Goal: Complete application form: Complete application form

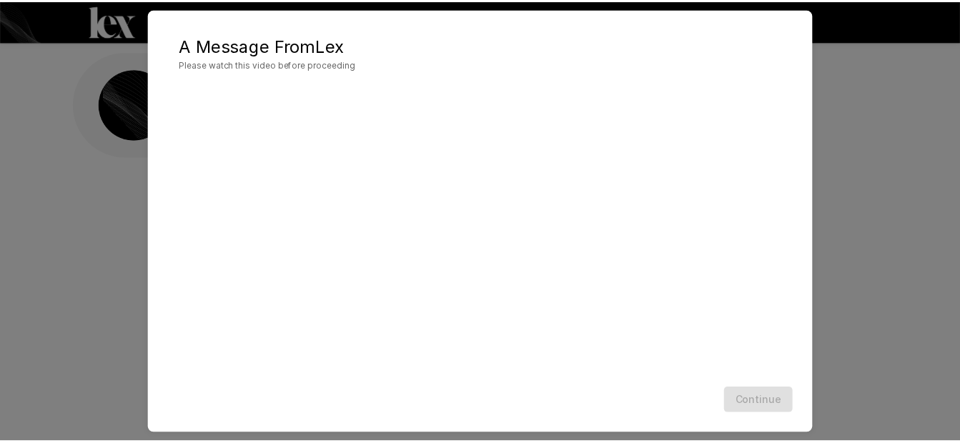
scroll to position [51, 0]
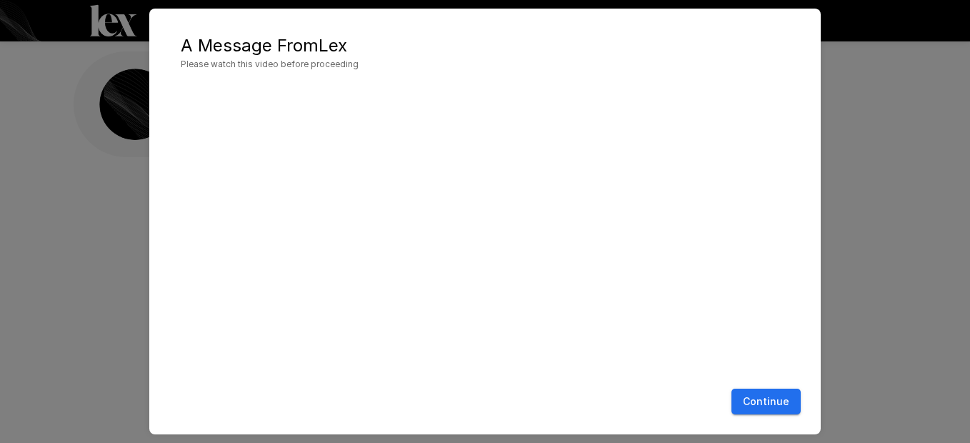
click at [927, 248] on div "A Message From [PERSON_NAME] Please watch this video before proceeding Continue" at bounding box center [485, 221] width 970 height 443
click at [762, 415] on div "Continue" at bounding box center [485, 402] width 643 height 38
click at [771, 405] on button "Continue" at bounding box center [766, 402] width 69 height 26
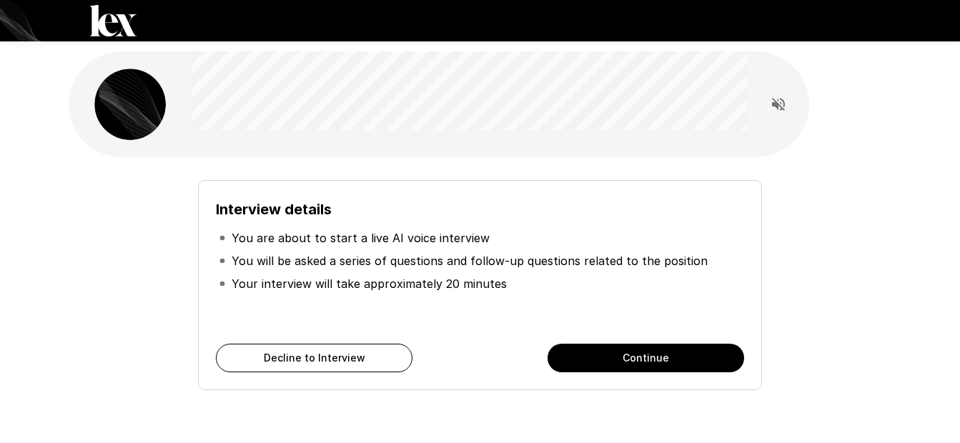
click at [665, 350] on button "Continue" at bounding box center [645, 358] width 196 height 29
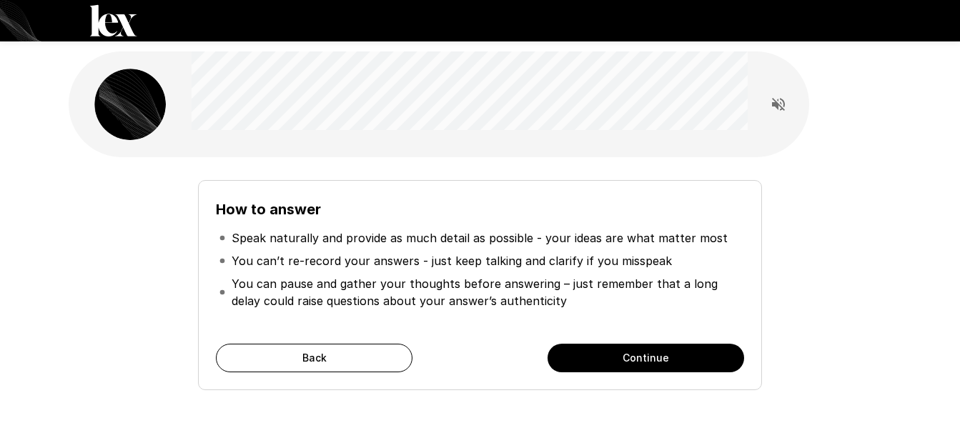
click at [627, 364] on button "Continue" at bounding box center [645, 358] width 196 height 29
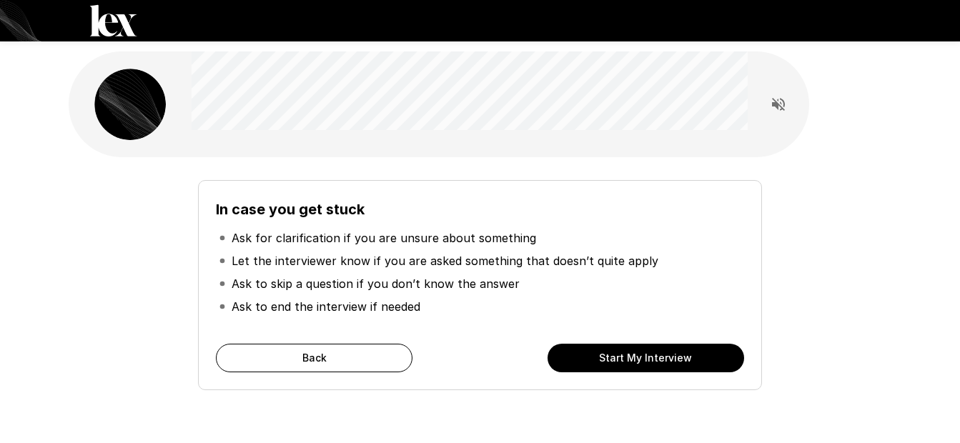
click at [617, 355] on button "Start My Interview" at bounding box center [645, 358] width 196 height 29
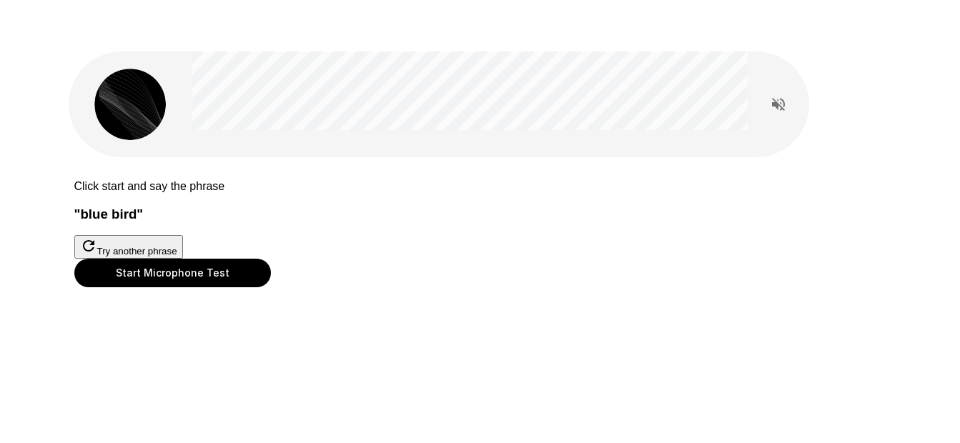
scroll to position [71, 0]
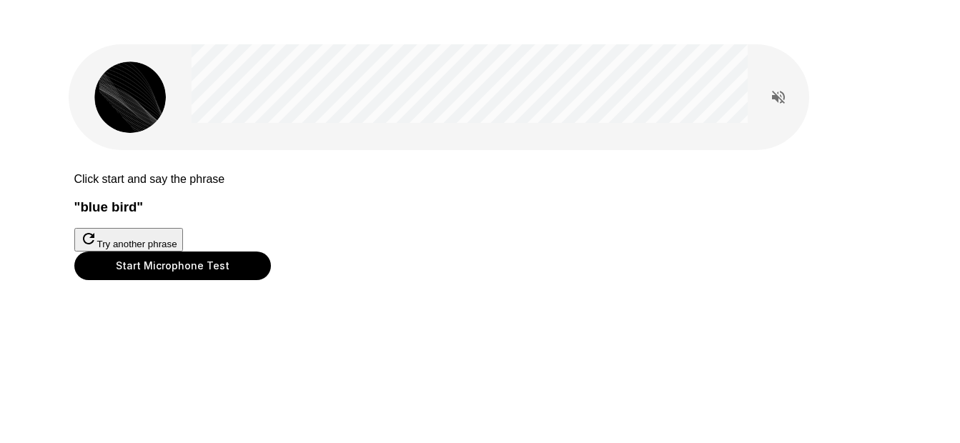
click at [271, 280] on button "Start Microphone Test" at bounding box center [172, 266] width 196 height 29
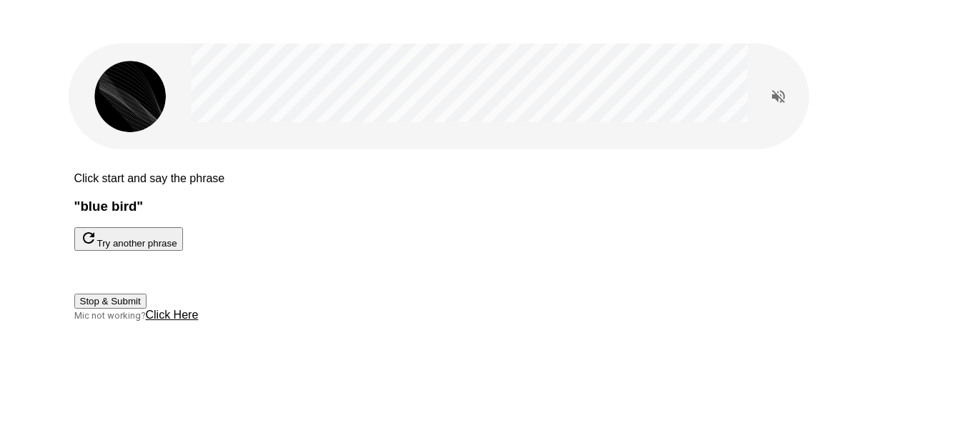
click at [146, 309] on button "Stop & Submit" at bounding box center [110, 301] width 72 height 15
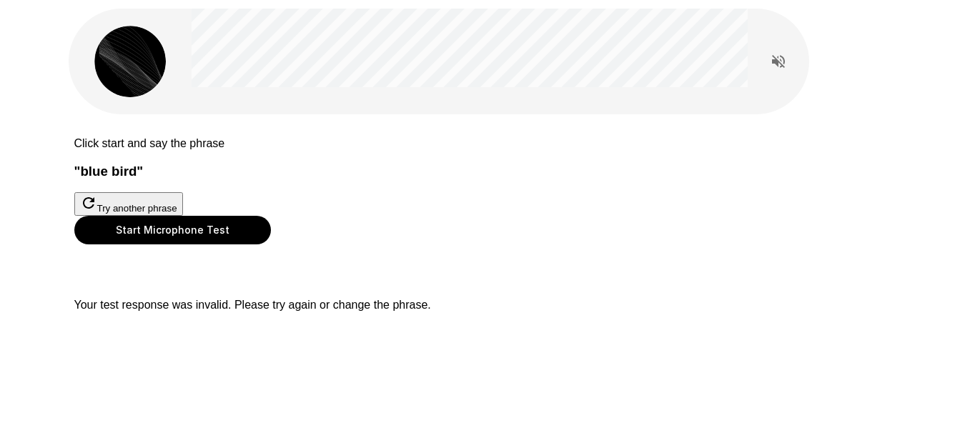
click at [271, 244] on button "Start Microphone Test" at bounding box center [172, 230] width 196 height 29
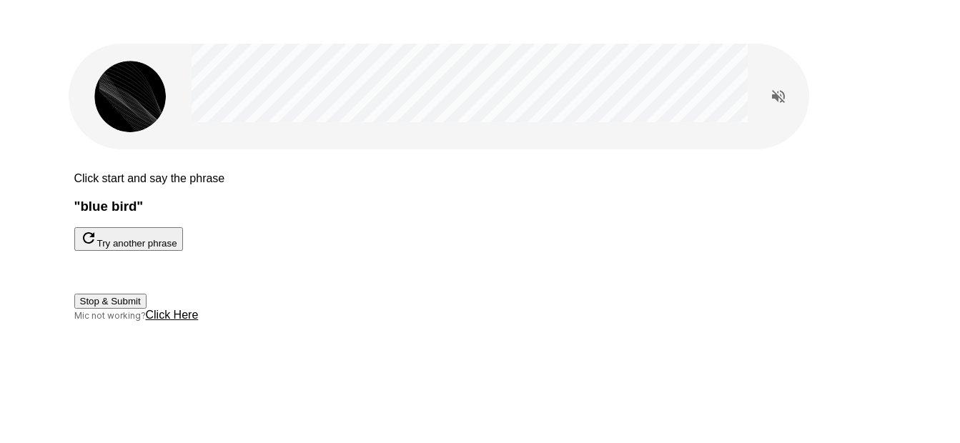
click at [146, 309] on button "Stop & Submit" at bounding box center [110, 301] width 72 height 15
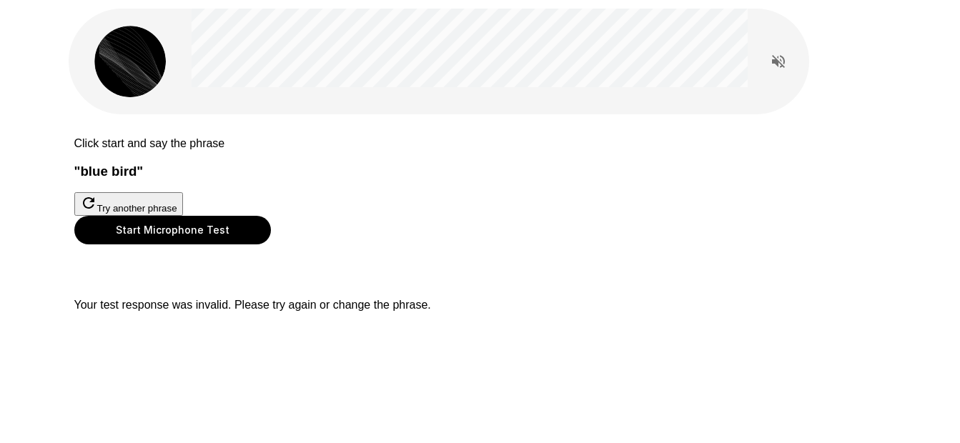
click at [271, 244] on button "Start Microphone Test" at bounding box center [172, 230] width 196 height 29
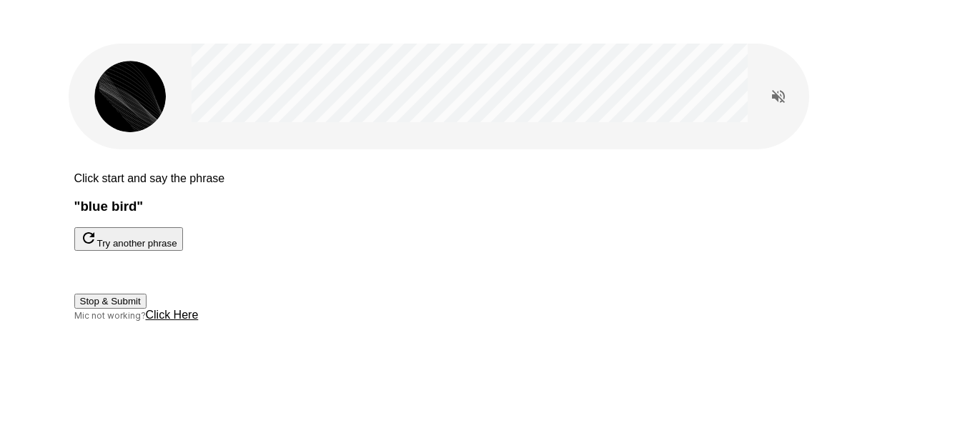
click at [146, 309] on button "Stop & Submit" at bounding box center [110, 301] width 72 height 15
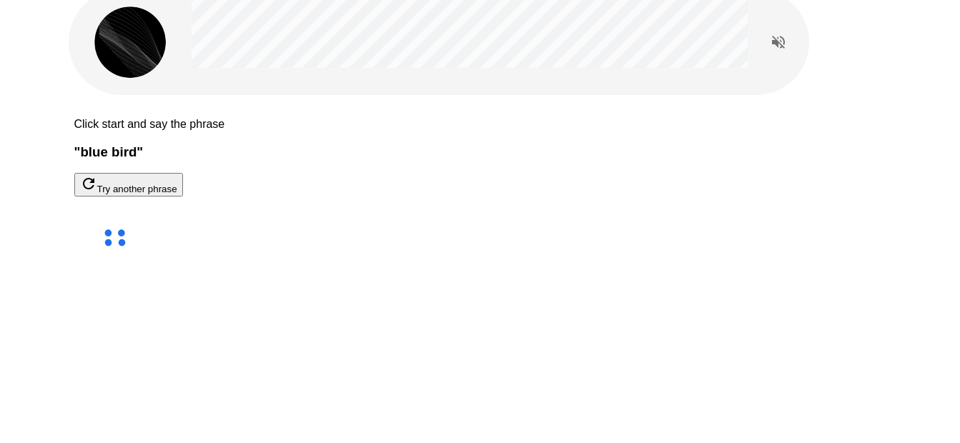
scroll to position [56, 0]
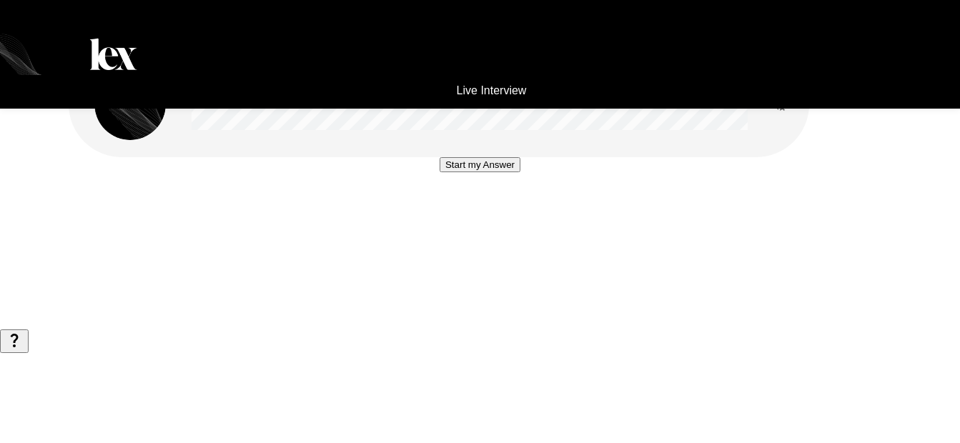
click at [762, 110] on div at bounding box center [777, 104] width 61 height 71
click at [786, 104] on icon "Read questions aloud" at bounding box center [778, 104] width 17 height 17
click at [511, 172] on button "Start my Answer" at bounding box center [479, 164] width 81 height 15
click at [479, 215] on button "Stop & Submit" at bounding box center [480, 207] width 72 height 15
click at [482, 172] on button "Start my Answer" at bounding box center [479, 164] width 81 height 15
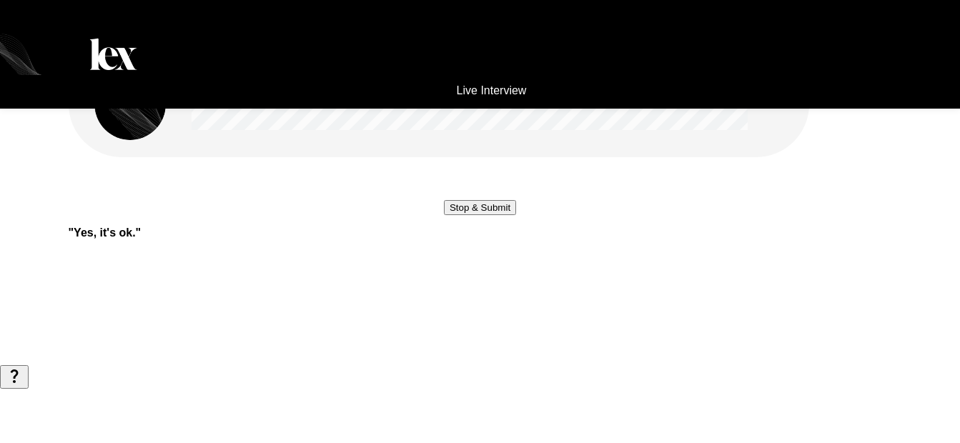
click at [479, 215] on button "Stop & Submit" at bounding box center [480, 207] width 72 height 15
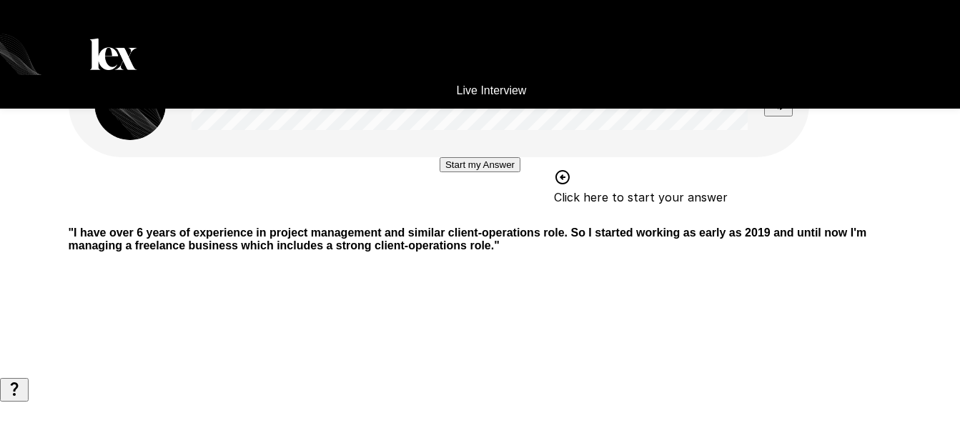
click at [476, 172] on button "Start my Answer" at bounding box center [479, 164] width 81 height 15
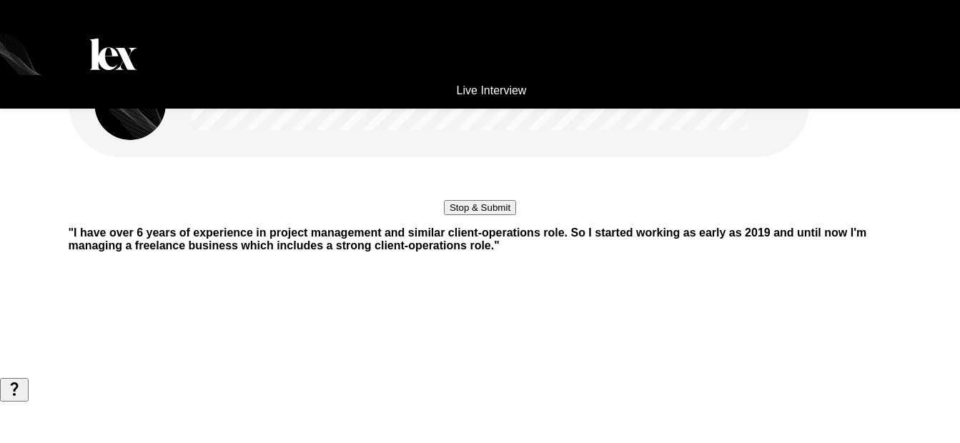
click at [485, 215] on button "Stop & Submit" at bounding box center [480, 207] width 72 height 15
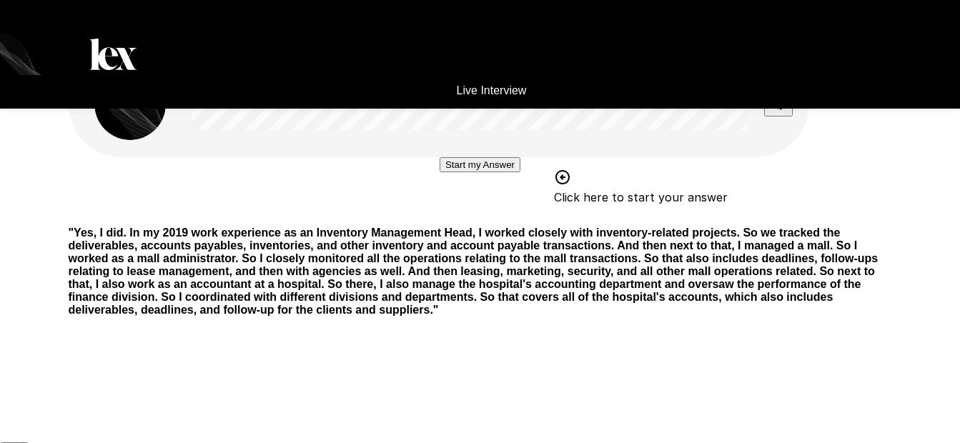
click at [464, 172] on button "Start my Answer" at bounding box center [479, 164] width 81 height 15
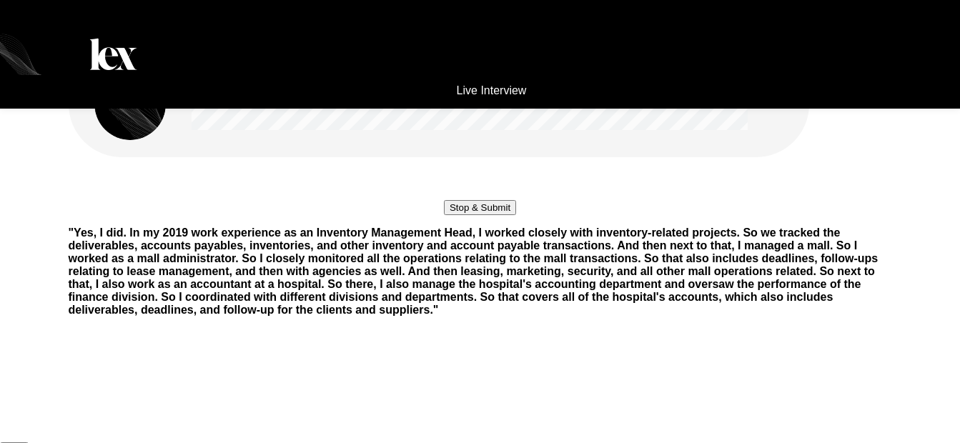
click at [455, 215] on button "Stop & Submit" at bounding box center [480, 207] width 72 height 15
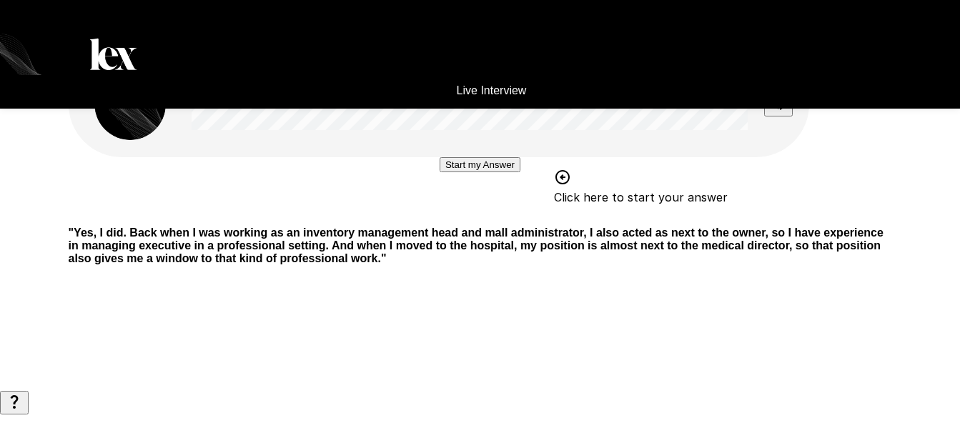
click at [439, 172] on button "Start my Answer" at bounding box center [479, 164] width 81 height 15
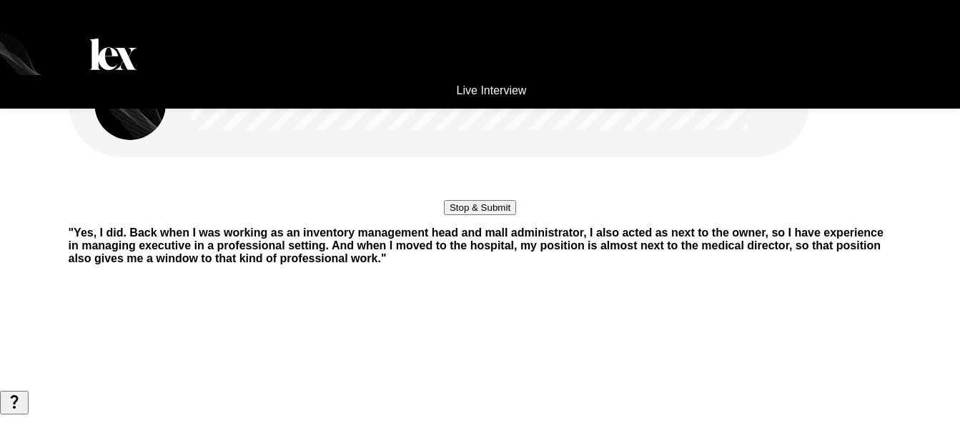
click at [464, 215] on button "Stop & Submit" at bounding box center [480, 207] width 72 height 15
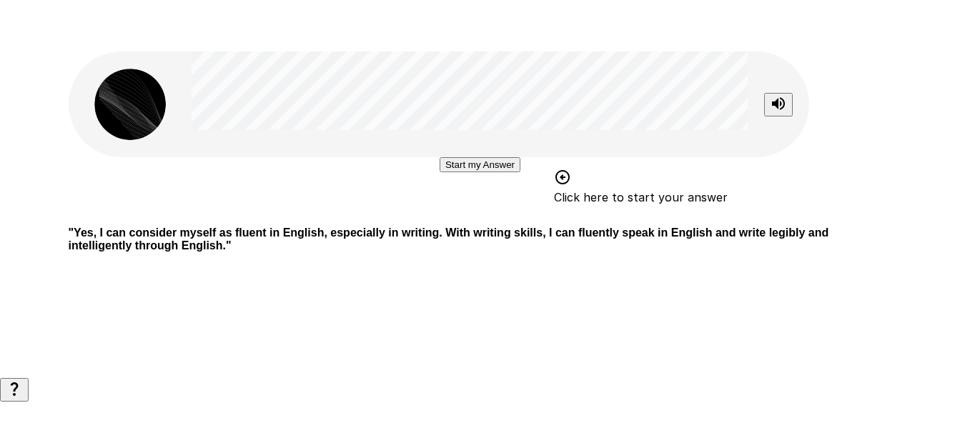
scroll to position [8, 0]
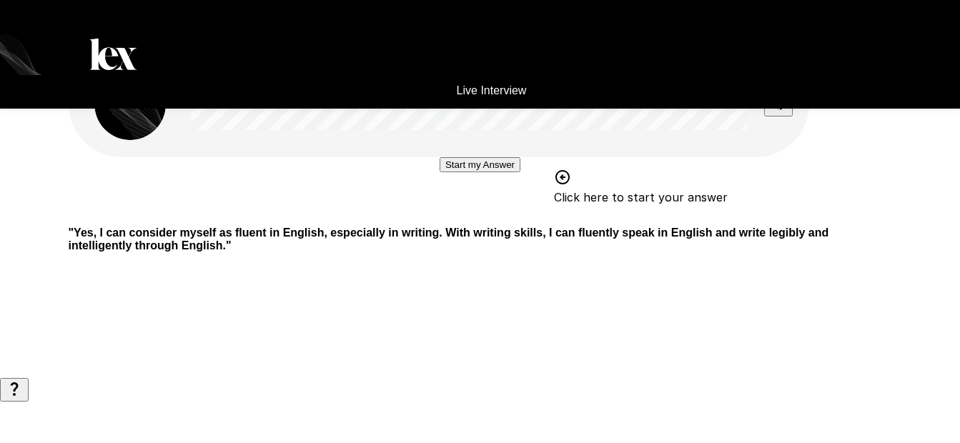
click at [439, 172] on button "Start my Answer" at bounding box center [479, 164] width 81 height 15
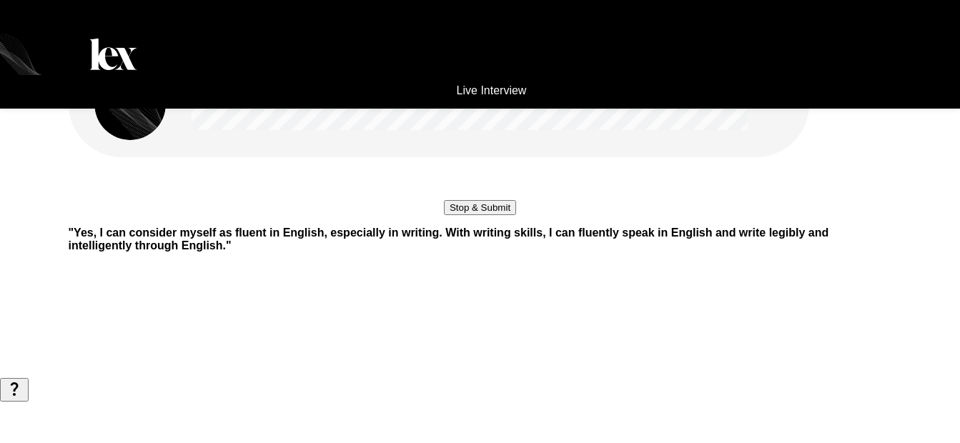
click at [499, 215] on button "Stop & Submit" at bounding box center [480, 207] width 72 height 15
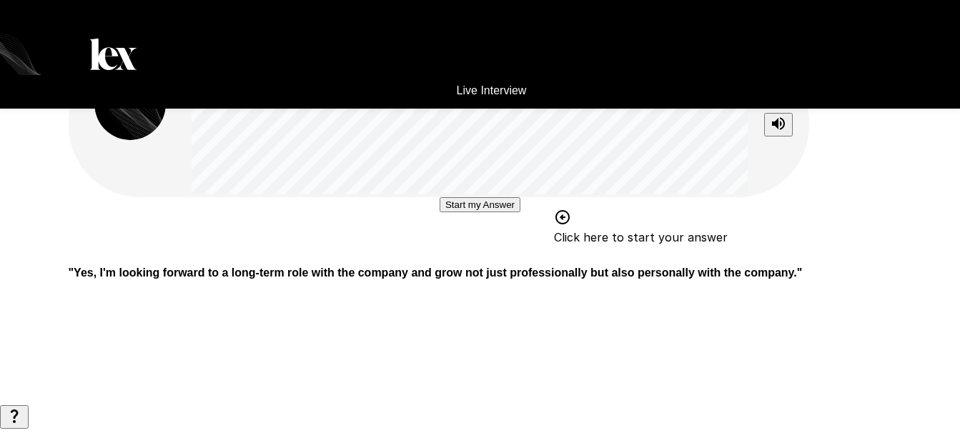
click at [439, 212] on button "Start my Answer" at bounding box center [479, 204] width 81 height 15
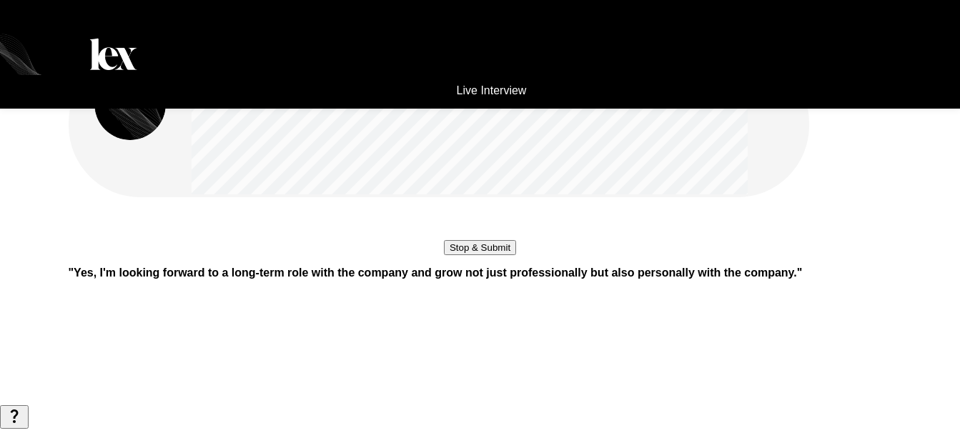
click at [444, 255] on button "Stop & Submit" at bounding box center [480, 247] width 72 height 15
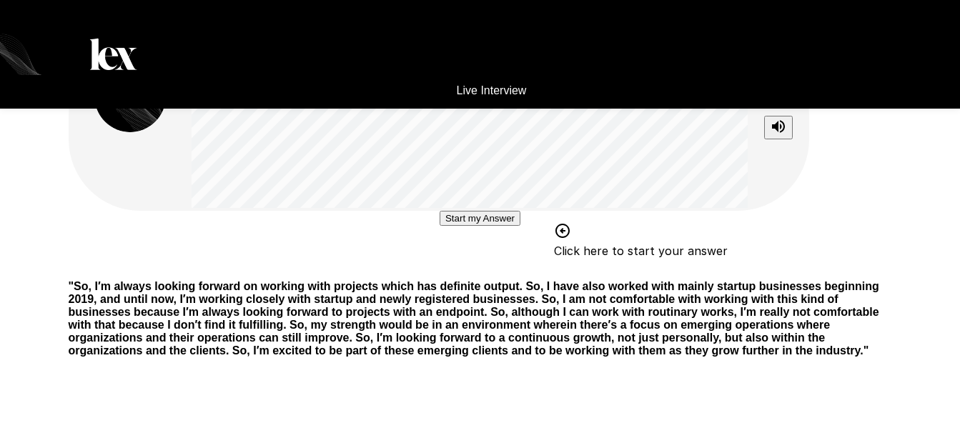
click at [439, 226] on button "Start my Answer" at bounding box center [479, 218] width 81 height 15
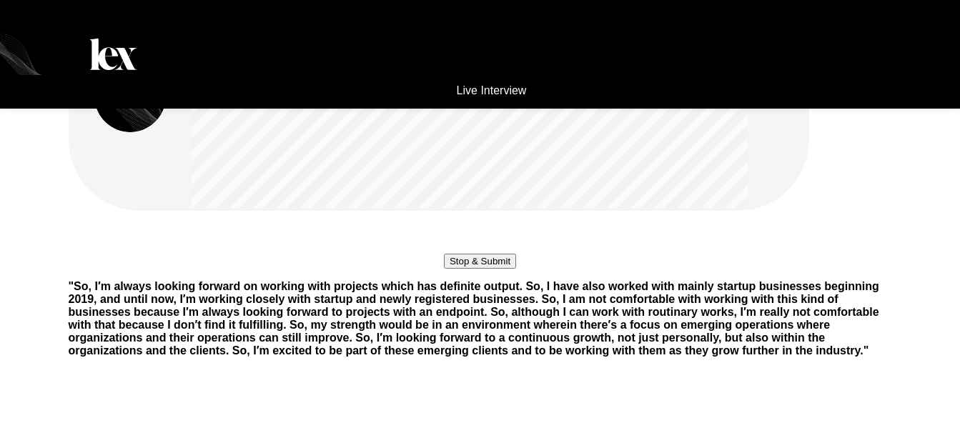
click at [479, 269] on button "Stop & Submit" at bounding box center [480, 261] width 72 height 15
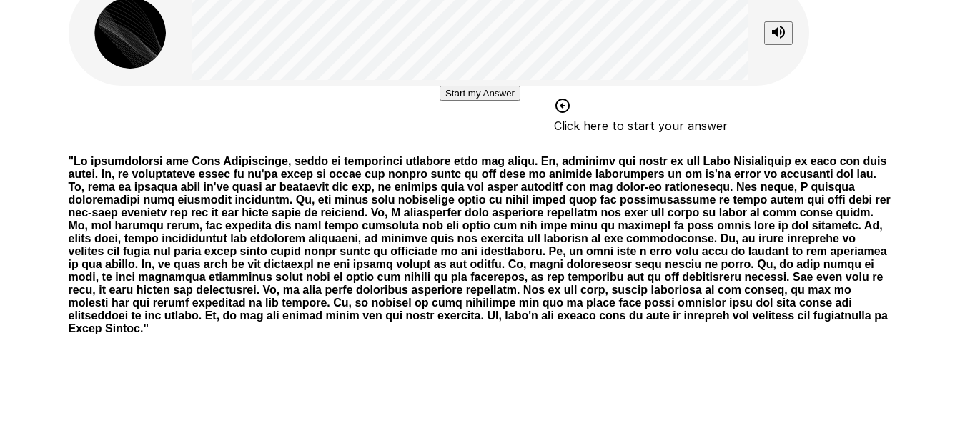
scroll to position [0, 0]
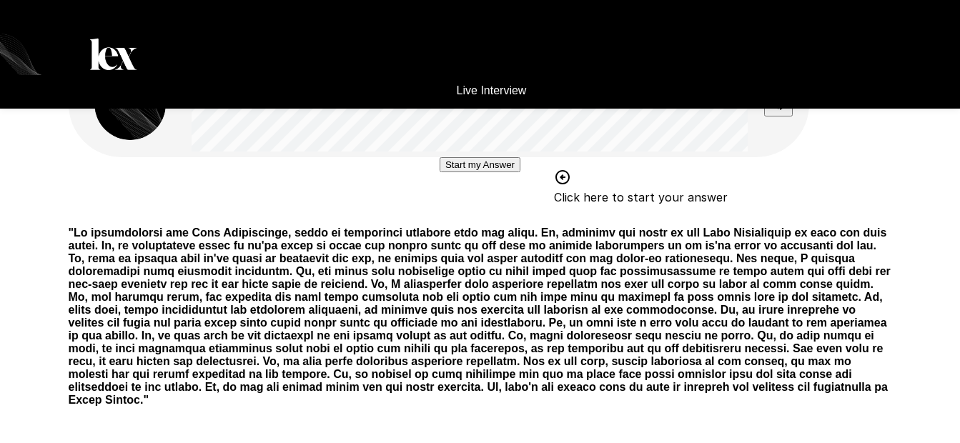
click at [449, 172] on button "Start my Answer" at bounding box center [479, 164] width 81 height 15
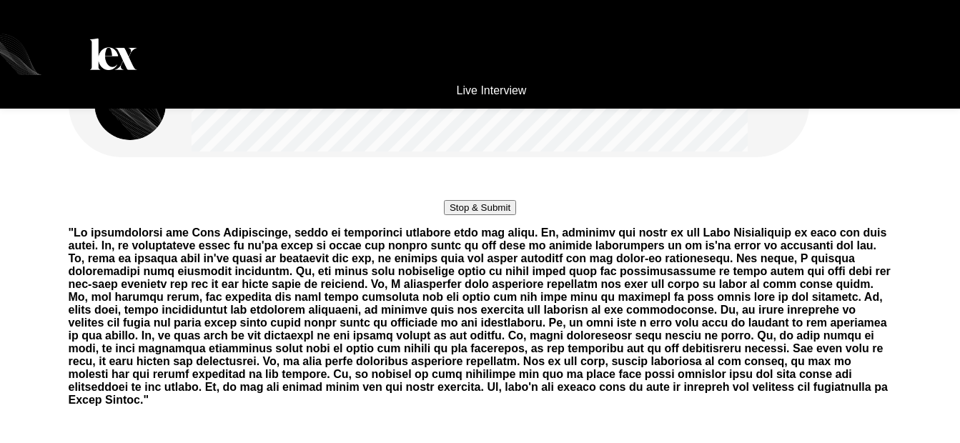
click at [482, 215] on button "Stop & Submit" at bounding box center [480, 207] width 72 height 15
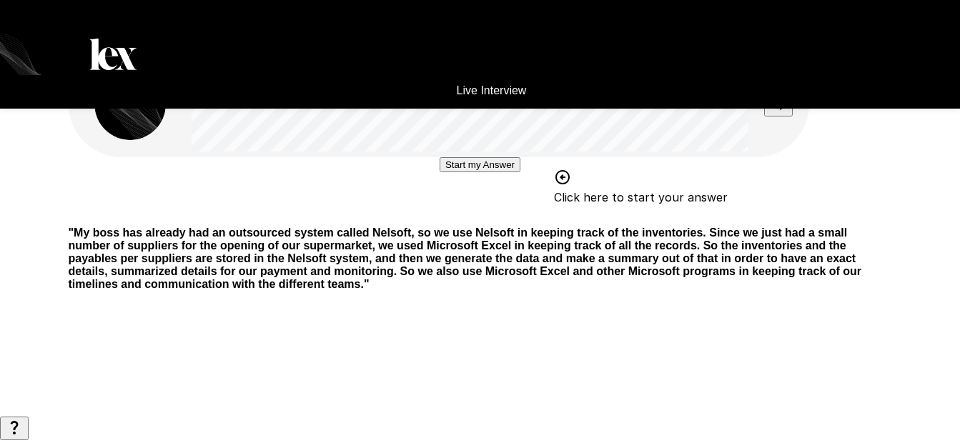
click at [458, 172] on button "Start my Answer" at bounding box center [479, 164] width 81 height 15
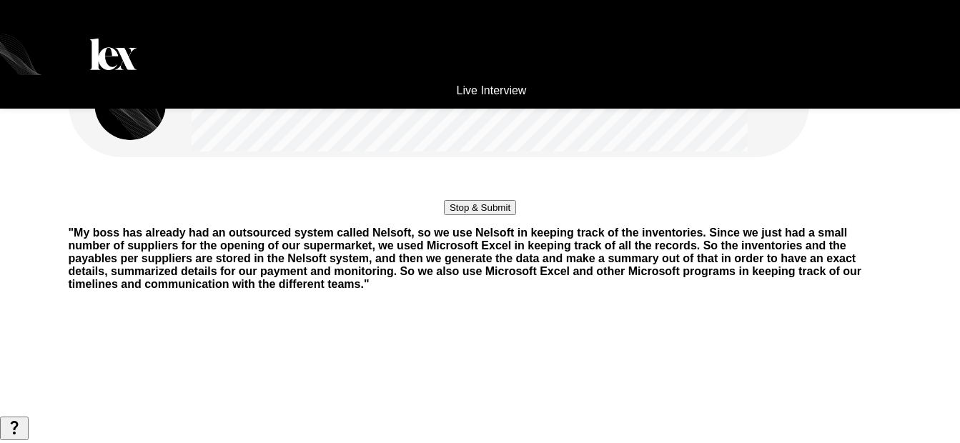
click at [504, 215] on button "Stop & Submit" at bounding box center [480, 207] width 72 height 15
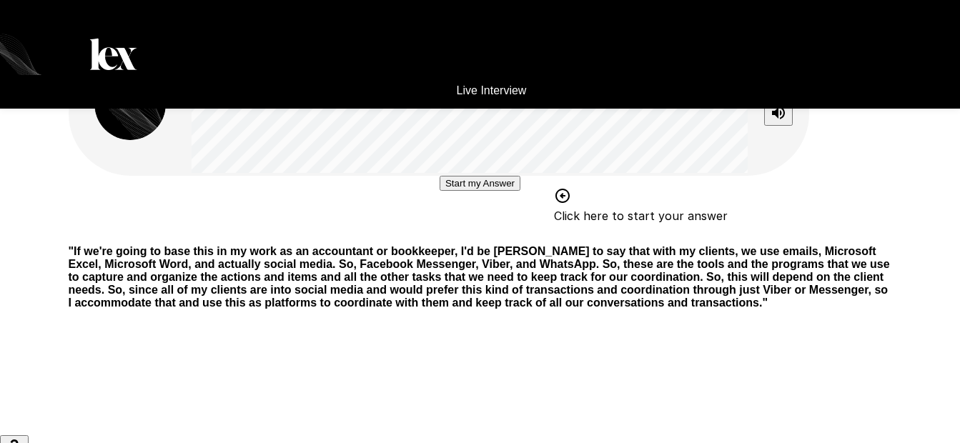
click at [465, 191] on button "Start my Answer" at bounding box center [479, 183] width 81 height 15
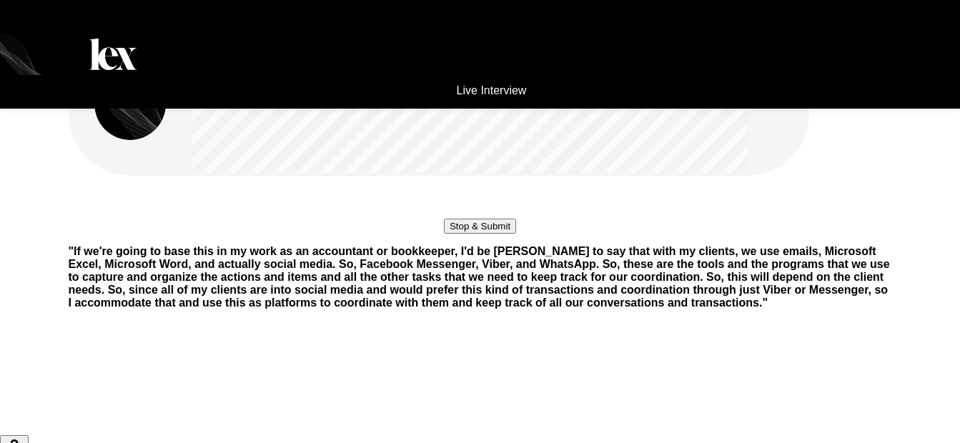
click at [446, 234] on div "Stop & Submit" at bounding box center [480, 205] width 72 height 58
click at [457, 234] on button "Stop & Submit" at bounding box center [480, 226] width 72 height 15
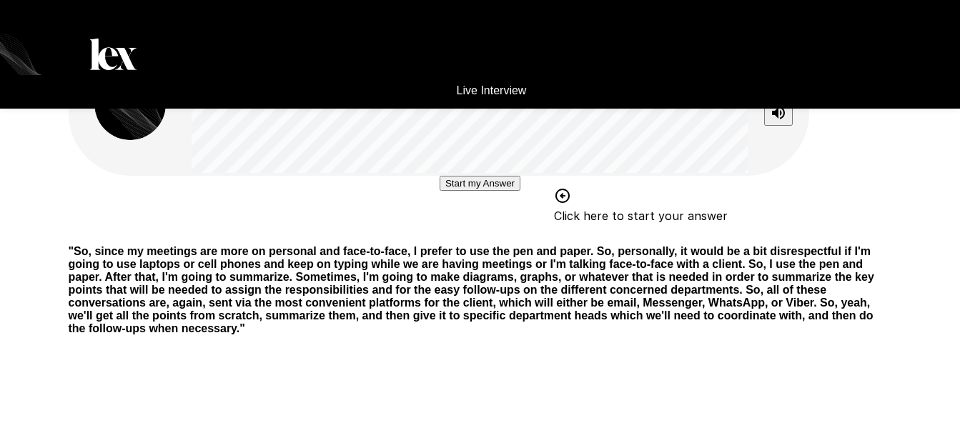
click at [498, 191] on button "Start my Answer" at bounding box center [479, 183] width 81 height 15
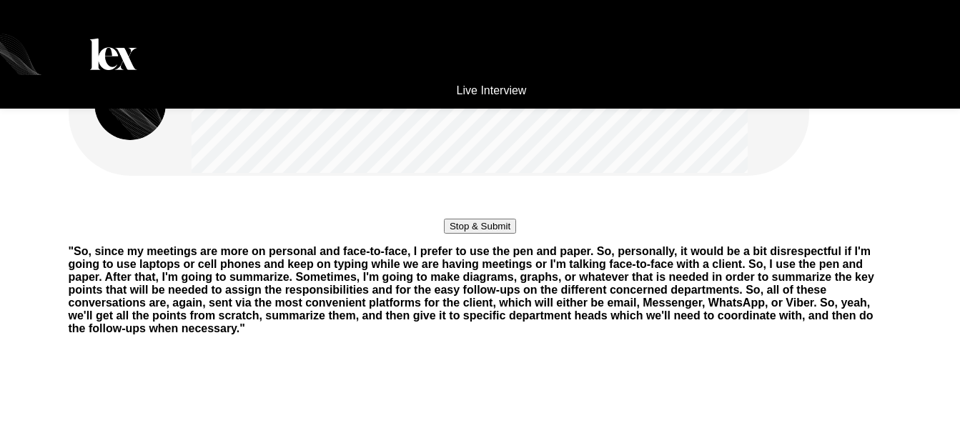
click at [515, 234] on button "Stop & Submit" at bounding box center [480, 226] width 72 height 15
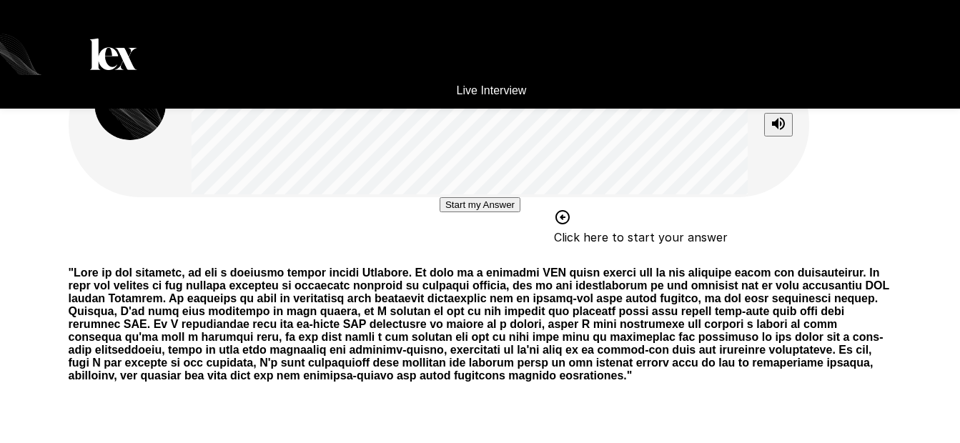
click at [445, 212] on button "Start my Answer" at bounding box center [479, 204] width 81 height 15
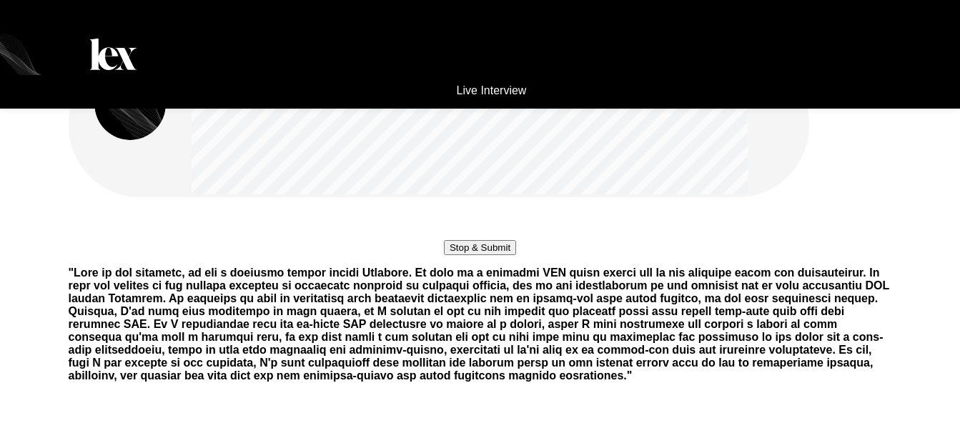
click at [516, 255] on button "Stop & Submit" at bounding box center [480, 247] width 72 height 15
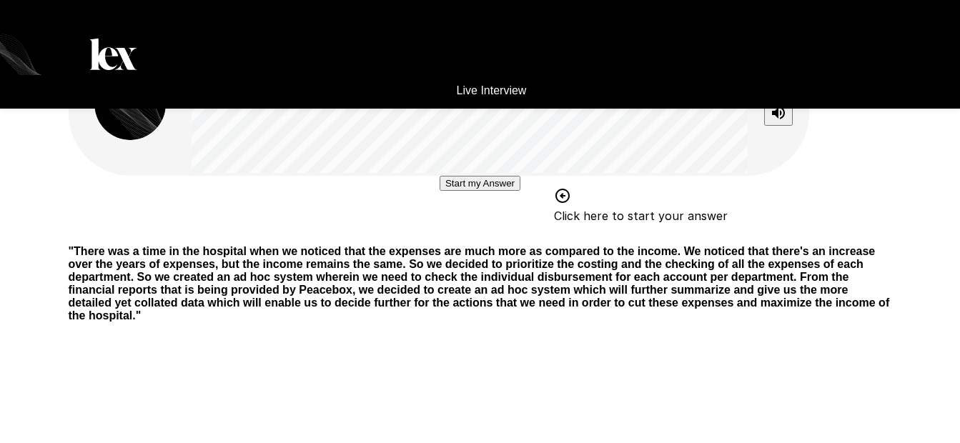
click at [459, 191] on button "Start my Answer" at bounding box center [479, 183] width 81 height 15
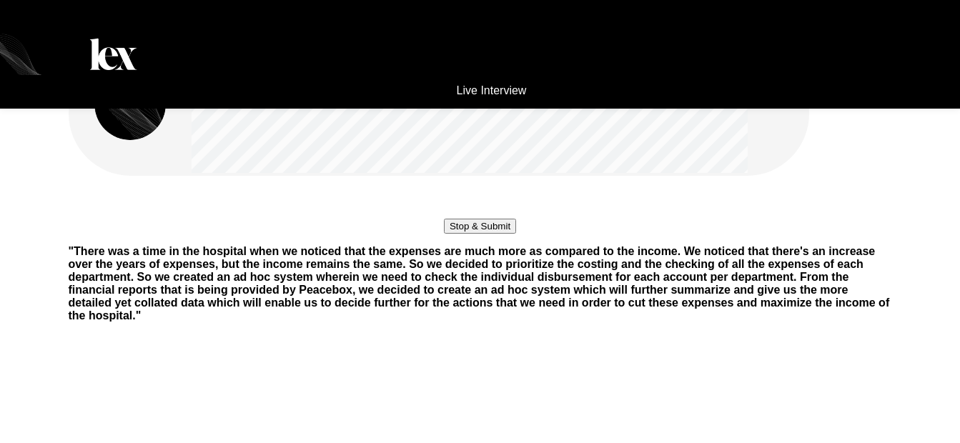
click at [444, 234] on button "Stop & Submit" at bounding box center [480, 226] width 72 height 15
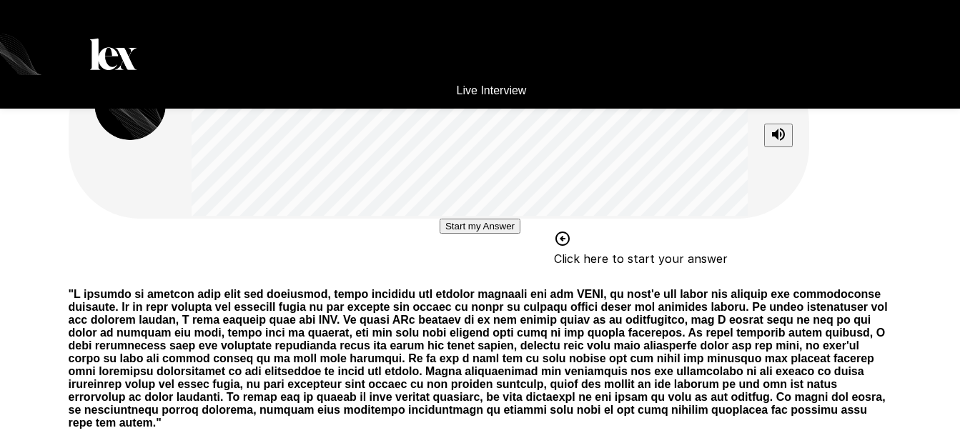
click at [459, 234] on button "Start my Answer" at bounding box center [479, 226] width 81 height 15
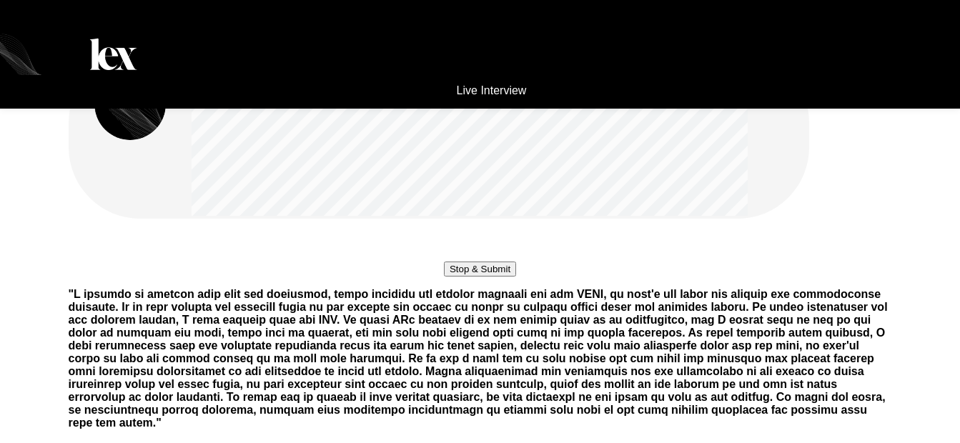
click at [504, 277] on button "Stop & Submit" at bounding box center [480, 269] width 72 height 15
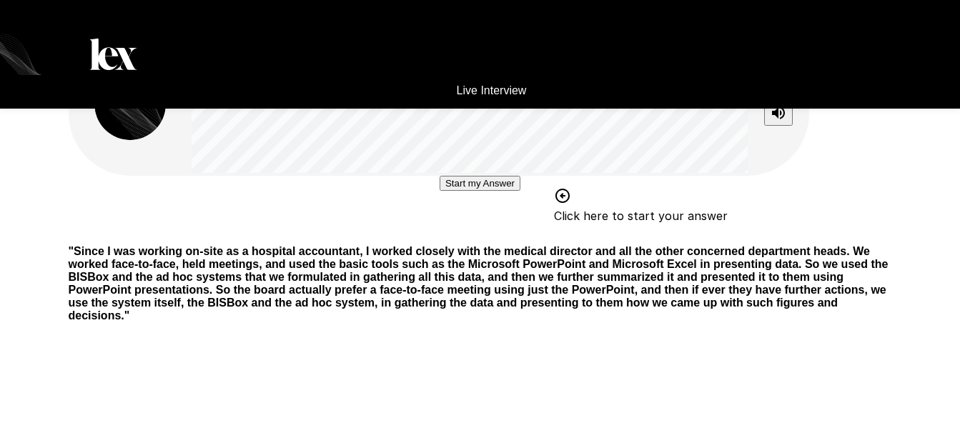
click at [439, 191] on button "Start my Answer" at bounding box center [479, 183] width 81 height 15
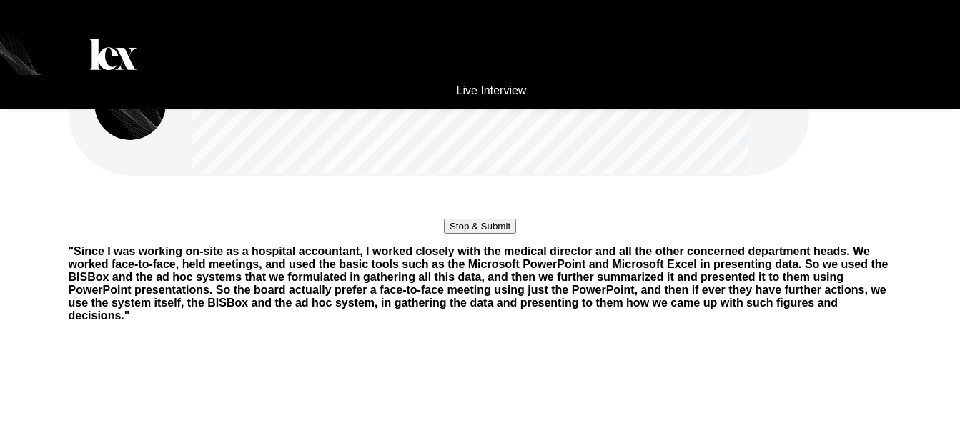
click at [474, 234] on button "Stop & Submit" at bounding box center [480, 226] width 72 height 15
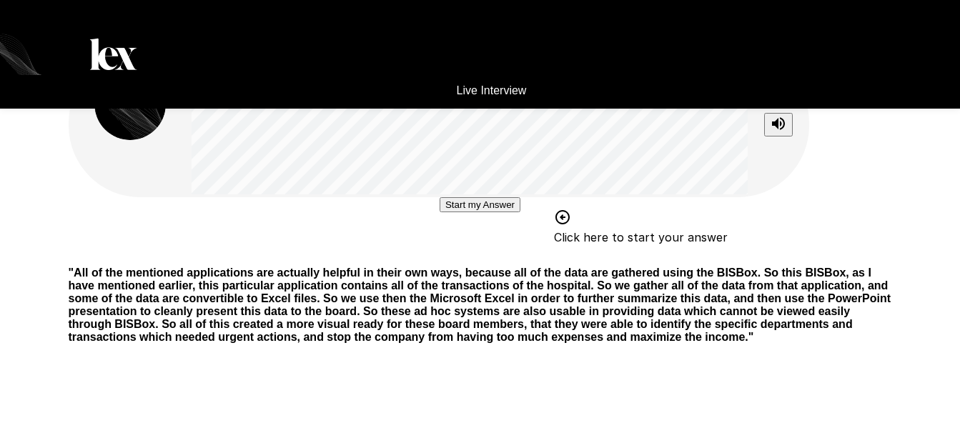
click at [469, 212] on button "Start my Answer" at bounding box center [479, 204] width 81 height 15
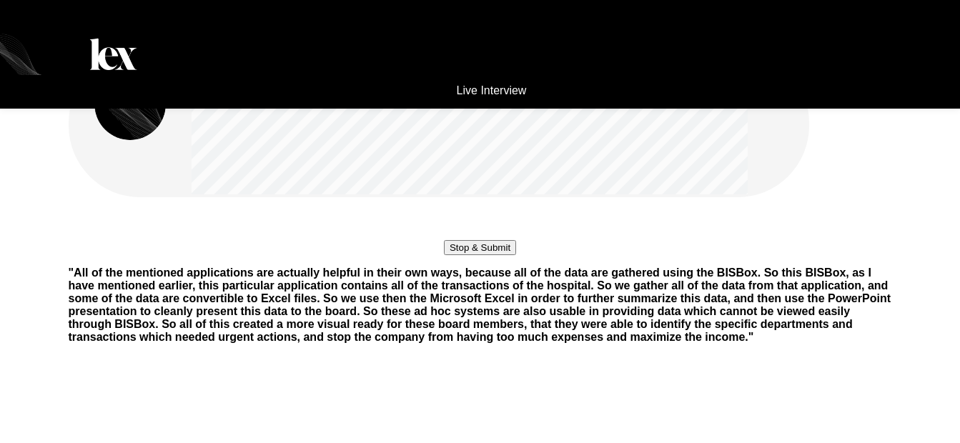
click at [489, 255] on button "Stop & Submit" at bounding box center [480, 247] width 72 height 15
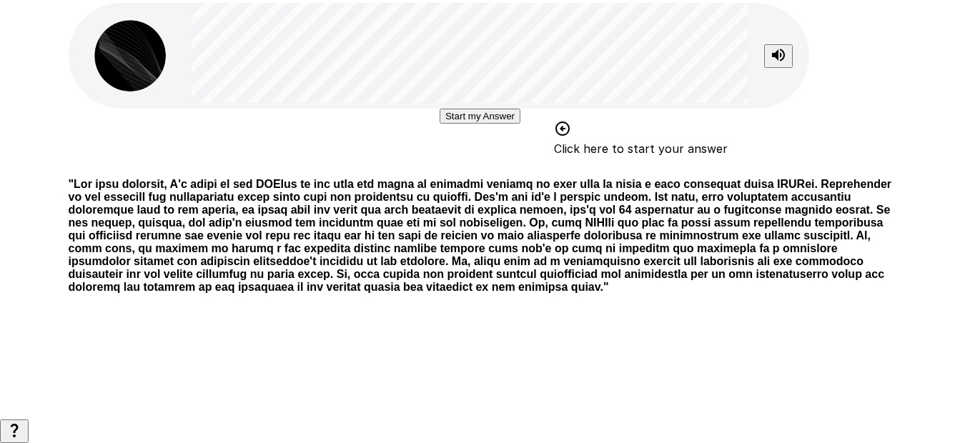
scroll to position [36, 0]
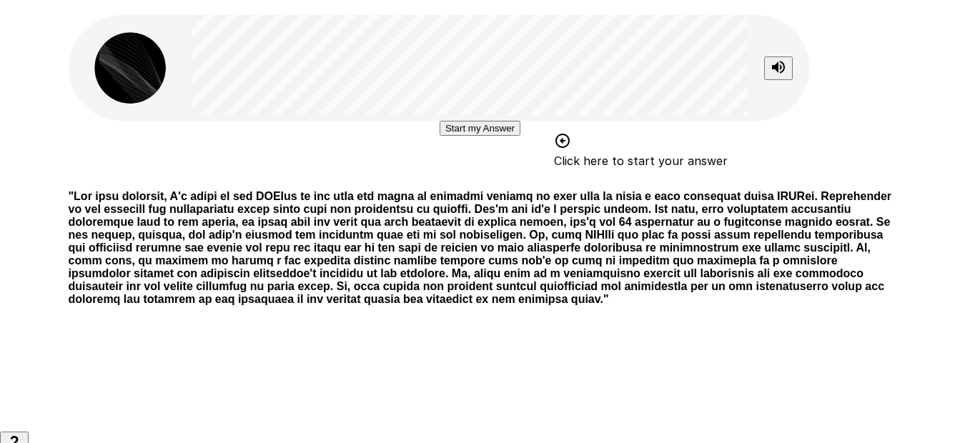
click at [498, 136] on button "Start my Answer" at bounding box center [479, 128] width 81 height 15
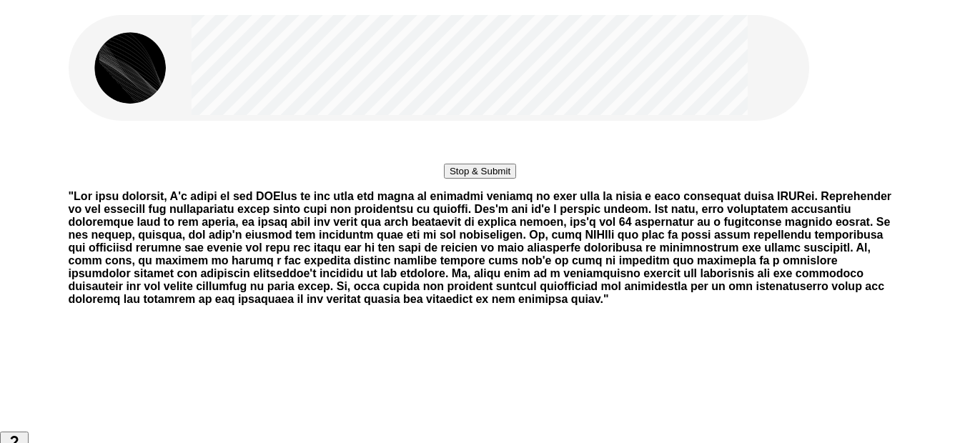
click at [489, 179] on button "Stop & Submit" at bounding box center [480, 171] width 72 height 15
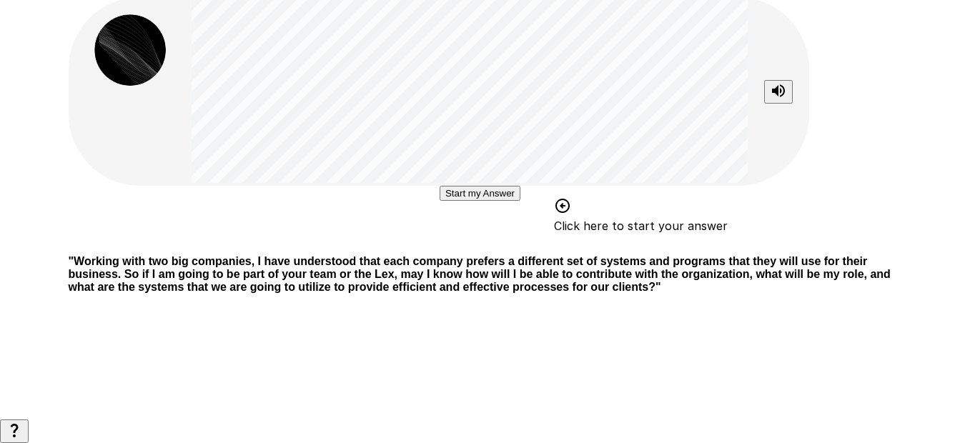
scroll to position [143, 0]
click at [467, 201] on button "Start my Answer" at bounding box center [479, 193] width 81 height 15
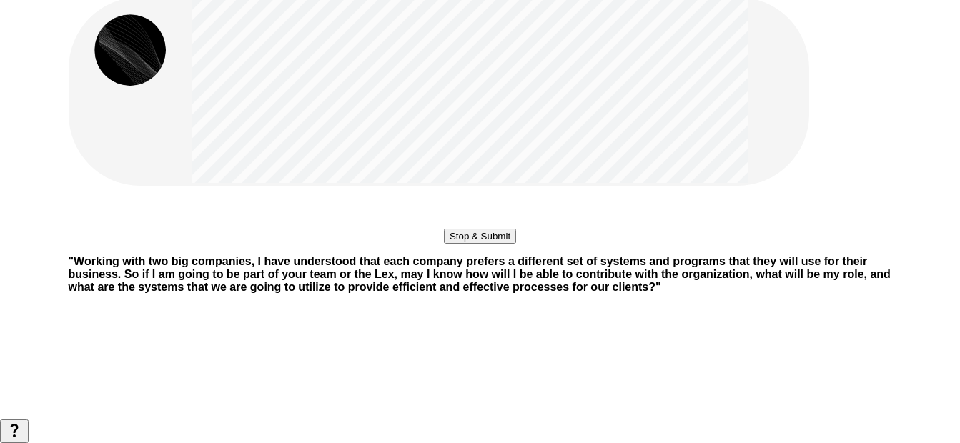
click at [444, 244] on button "Stop & Submit" at bounding box center [480, 236] width 72 height 15
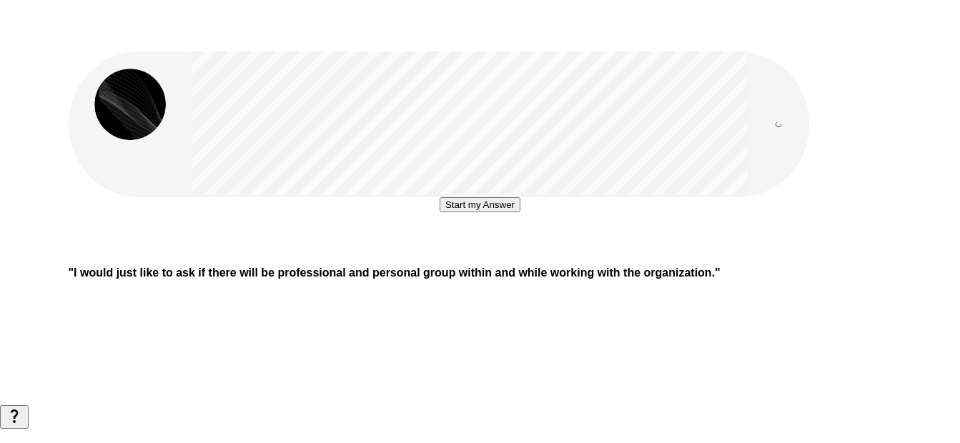
scroll to position [0, 0]
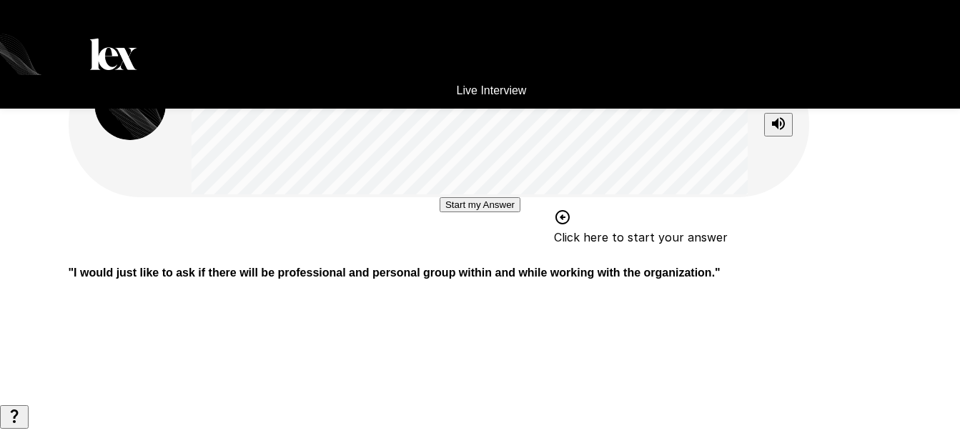
click at [439, 212] on button "Start my Answer" at bounding box center [479, 204] width 81 height 15
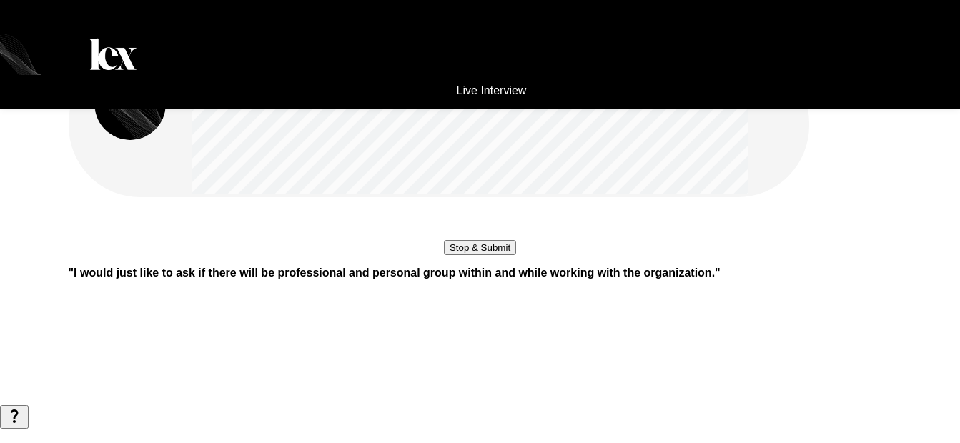
click at [464, 255] on button "Stop & Submit" at bounding box center [480, 247] width 72 height 15
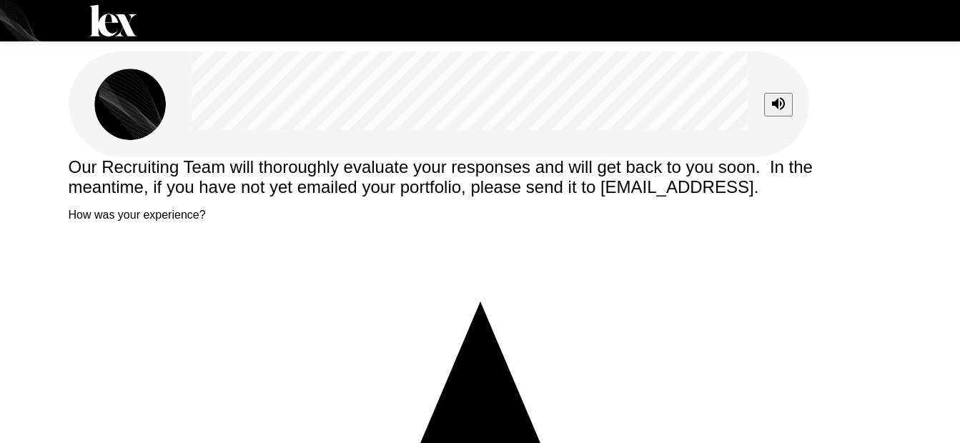
type textarea "*"
drag, startPoint x: 522, startPoint y: 329, endPoint x: 428, endPoint y: 321, distance: 94.7
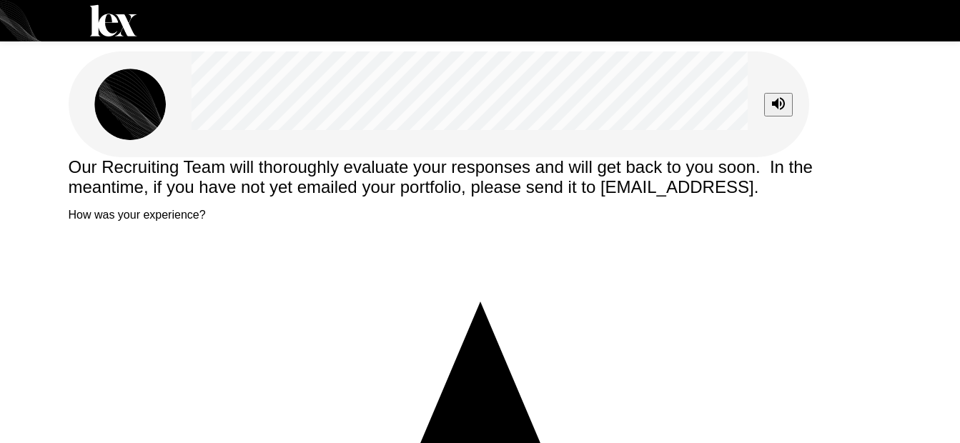
drag, startPoint x: 549, startPoint y: 349, endPoint x: 565, endPoint y: 339, distance: 18.3
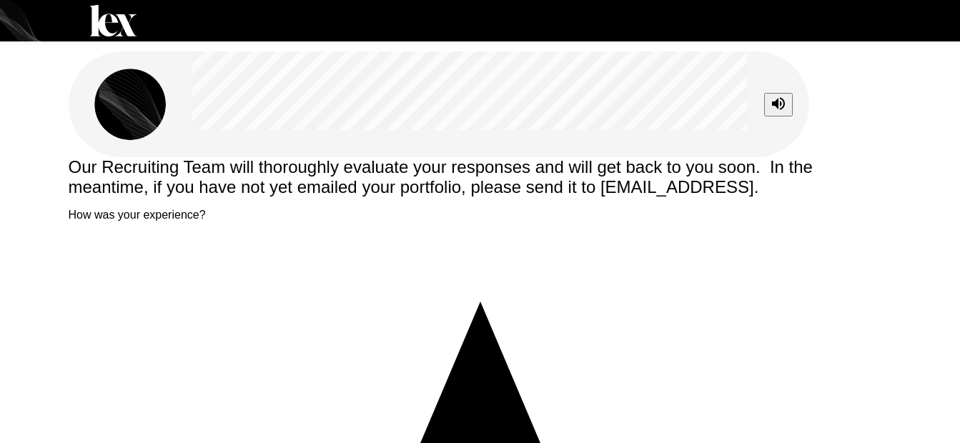
scroll to position [7, 0]
drag, startPoint x: 404, startPoint y: 362, endPoint x: 509, endPoint y: 362, distance: 105.0
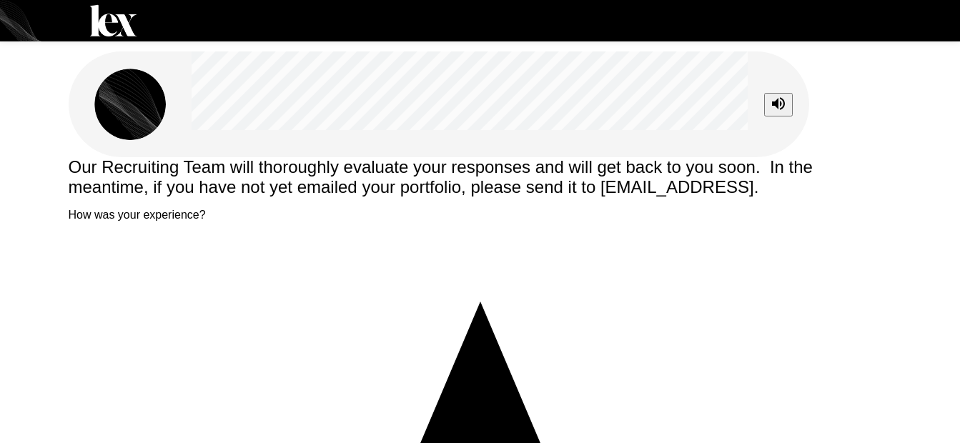
scroll to position [21, 0]
type textarea "**********"
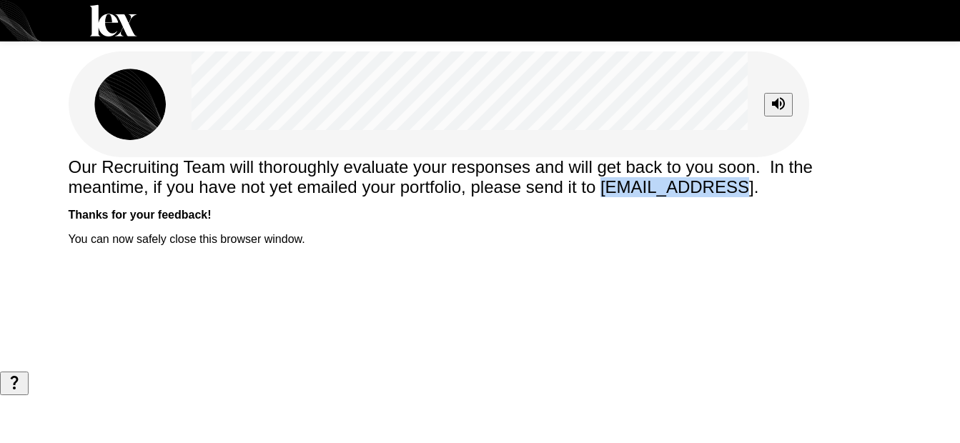
drag, startPoint x: 697, startPoint y: 224, endPoint x: 825, endPoint y: 227, distance: 127.2
click at [817, 196] on span "Our Recruiting Team will thoroughly evaluate your responses and will get back t…" at bounding box center [443, 176] width 749 height 39
copy span "[EMAIL_ADDRESS]"
